Goal: Book appointment/travel/reservation

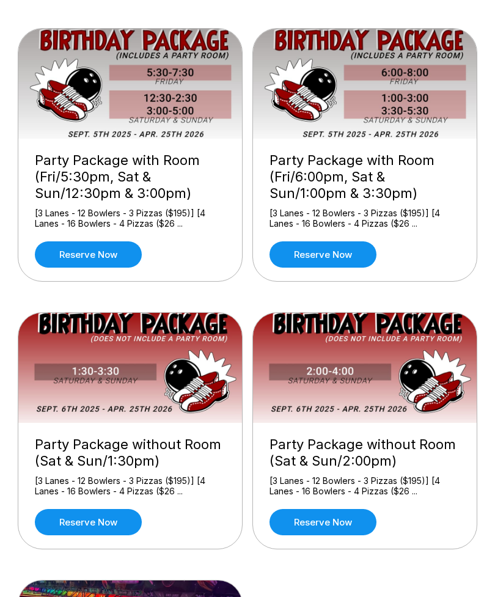
scroll to position [100, 0]
click at [51, 251] on link "Reserve now" at bounding box center [88, 254] width 107 height 26
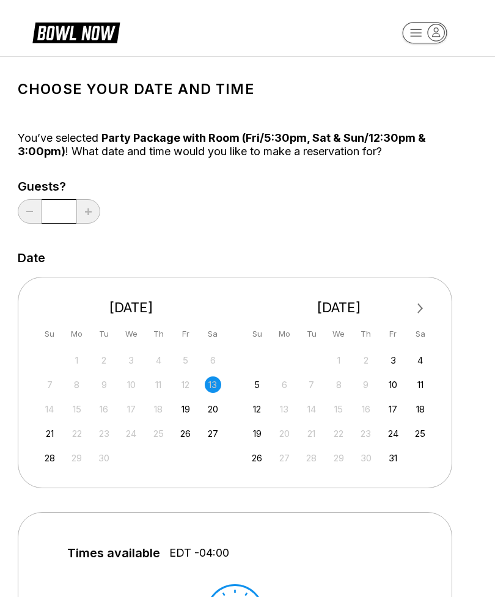
click at [202, 428] on div "21 22 23 24 25 26 27" at bounding box center [131, 432] width 183 height 18
click at [211, 429] on div "27" at bounding box center [213, 433] width 16 height 16
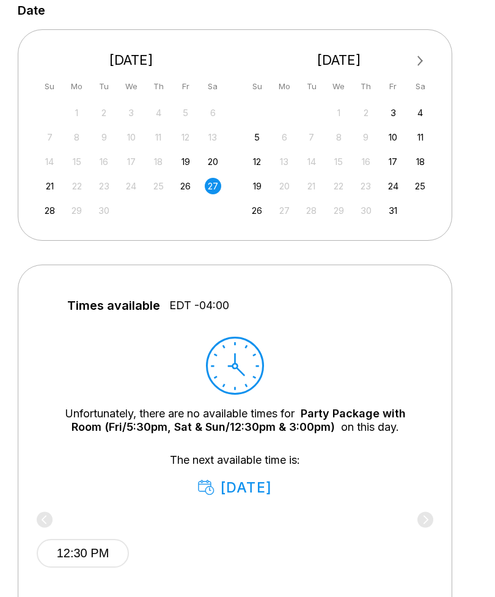
scroll to position [228, 0]
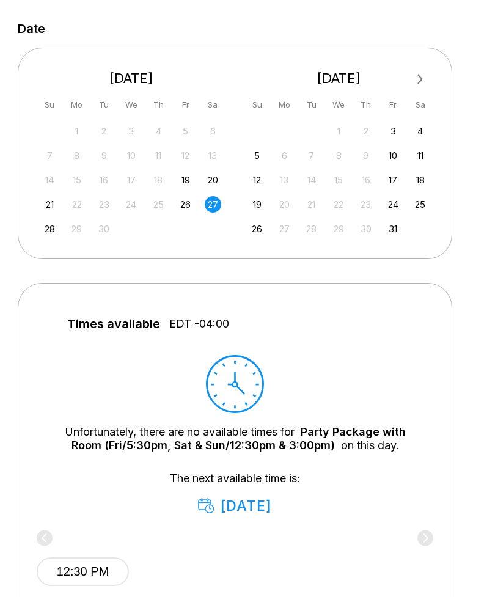
click at [187, 205] on div "26" at bounding box center [185, 205] width 16 height 16
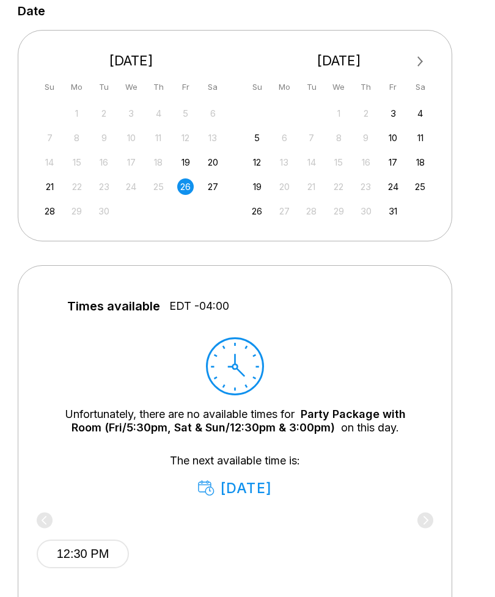
scroll to position [247, 0]
click at [43, 208] on div "28" at bounding box center [50, 210] width 16 height 16
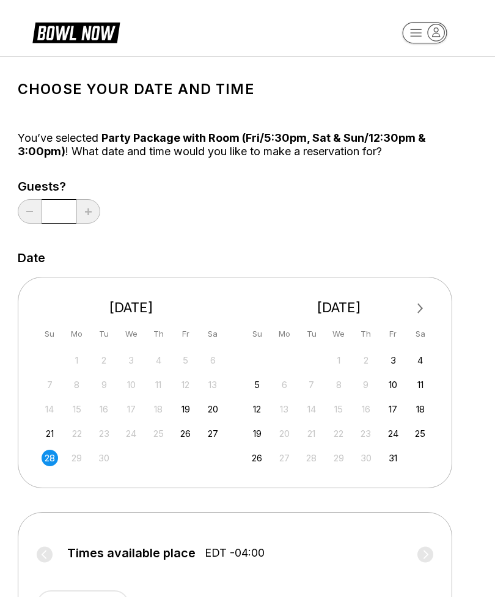
scroll to position [10, 0]
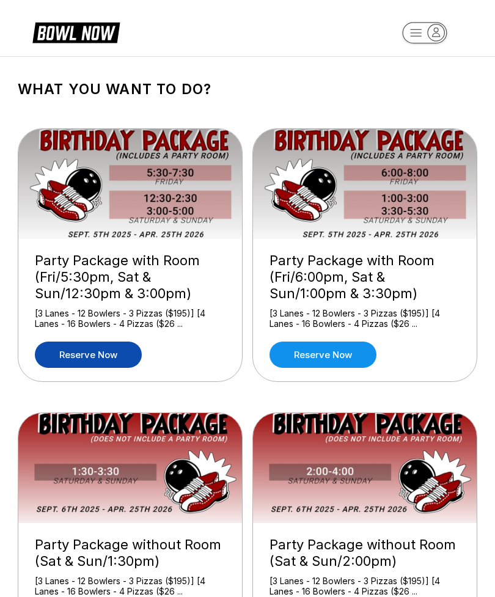
click at [347, 351] on link "Reserve now" at bounding box center [322, 355] width 107 height 26
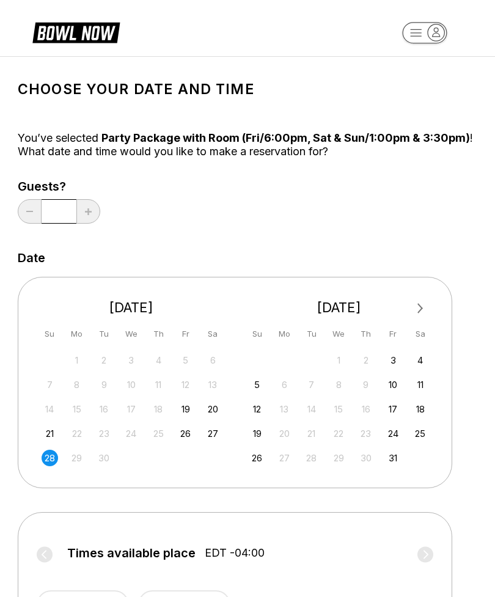
click at [216, 434] on div "27" at bounding box center [213, 433] width 16 height 16
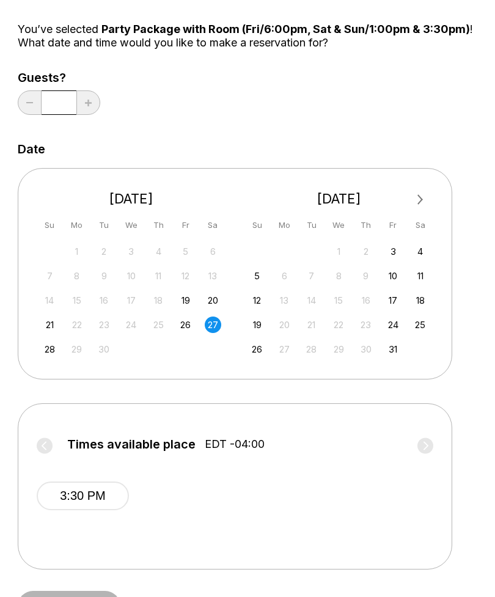
scroll to position [128, 0]
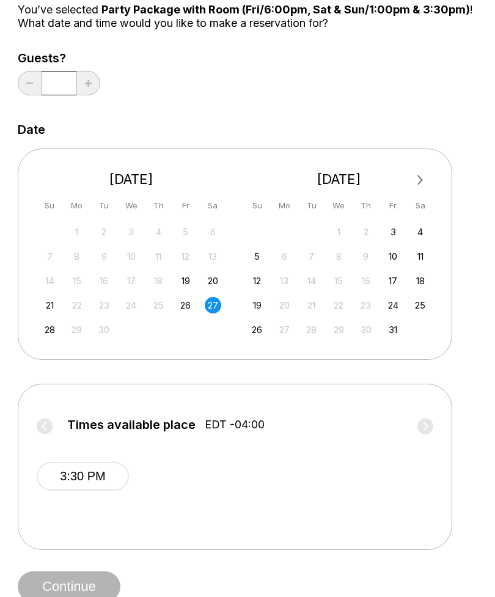
click at [65, 472] on button "3:30 PM" at bounding box center [83, 476] width 92 height 29
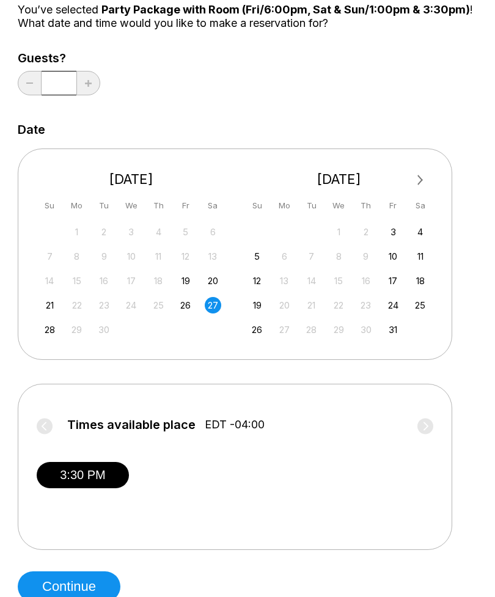
scroll to position [128, 0]
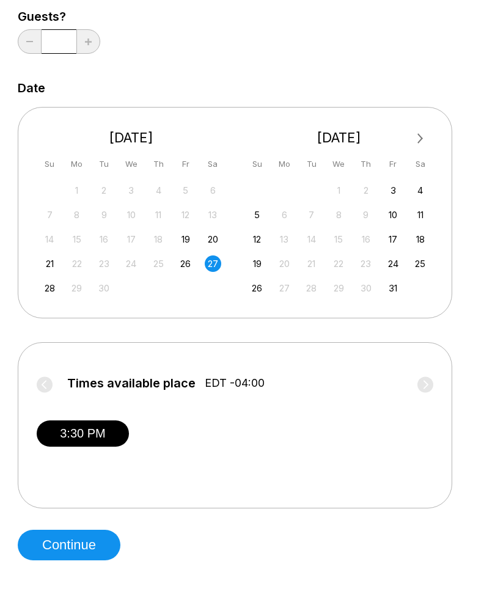
click at [57, 540] on button "Continue" at bounding box center [69, 545] width 103 height 31
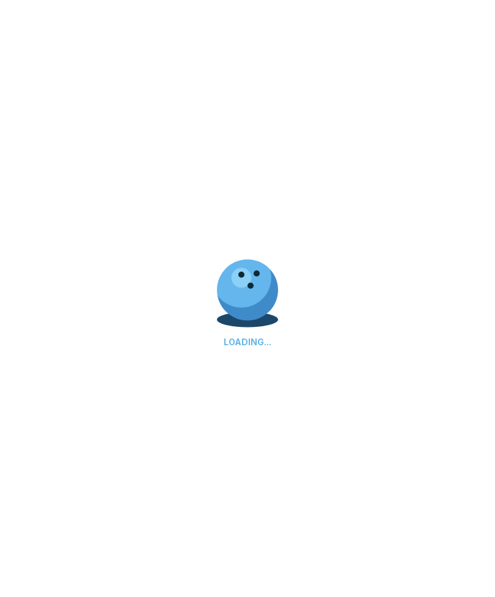
scroll to position [170, 0]
select select "**"
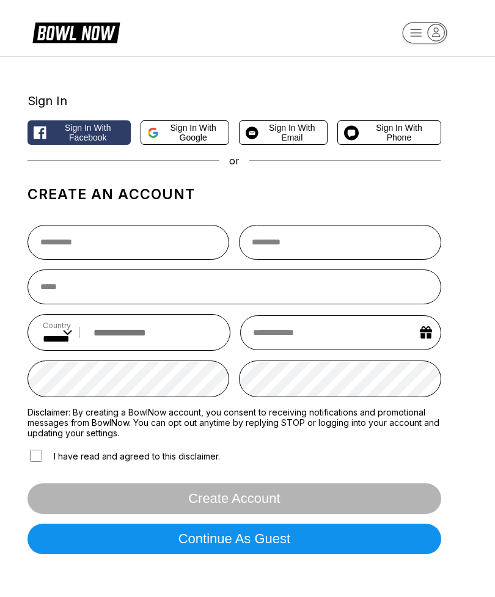
click at [294, 126] on span "Sign in with Email" at bounding box center [291, 133] width 57 height 20
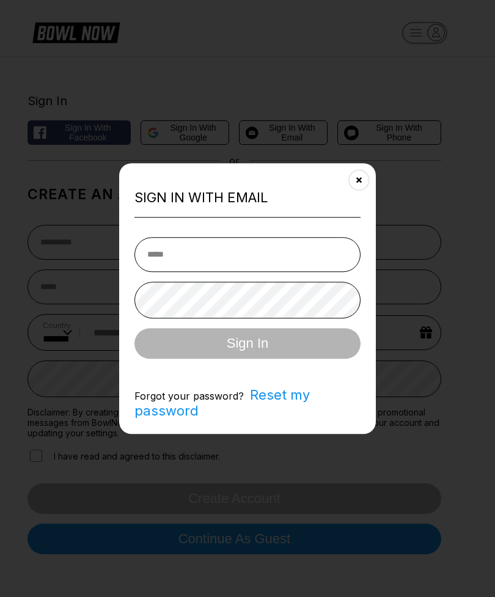
click at [360, 185] on icon "Close" at bounding box center [359, 180] width 10 height 10
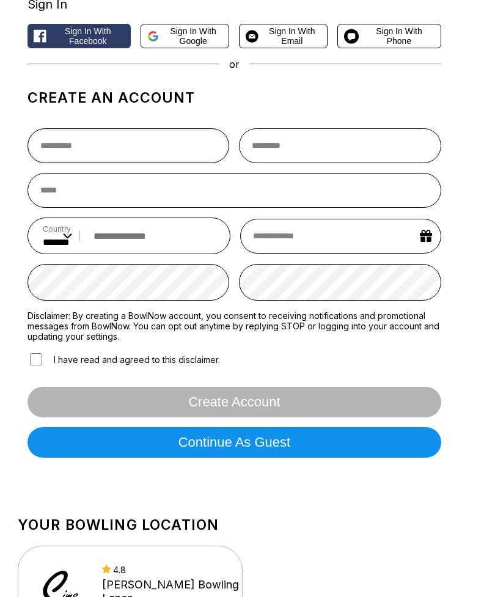
click at [68, 146] on input "text" at bounding box center [128, 146] width 202 height 35
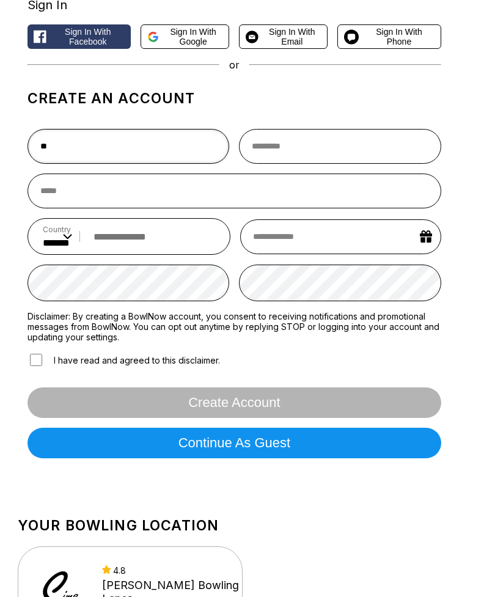
type input "*"
